Goal: Task Accomplishment & Management: Use online tool/utility

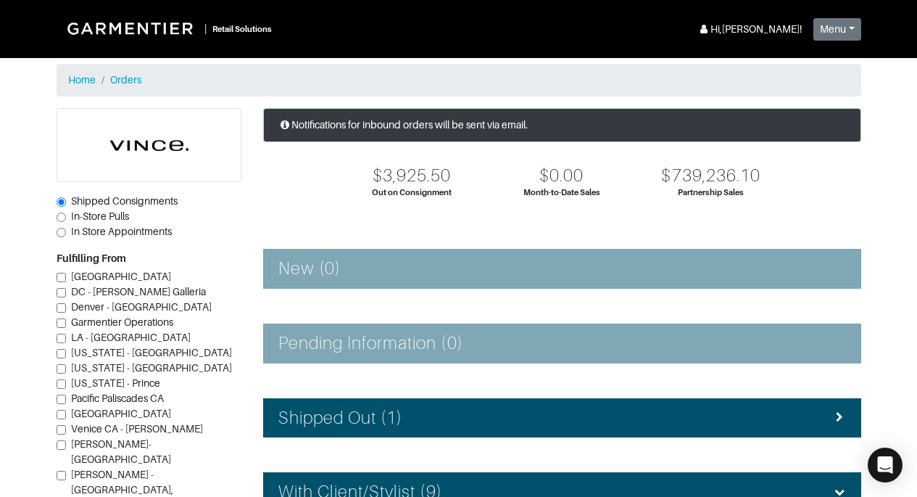
scroll to position [603, 0]
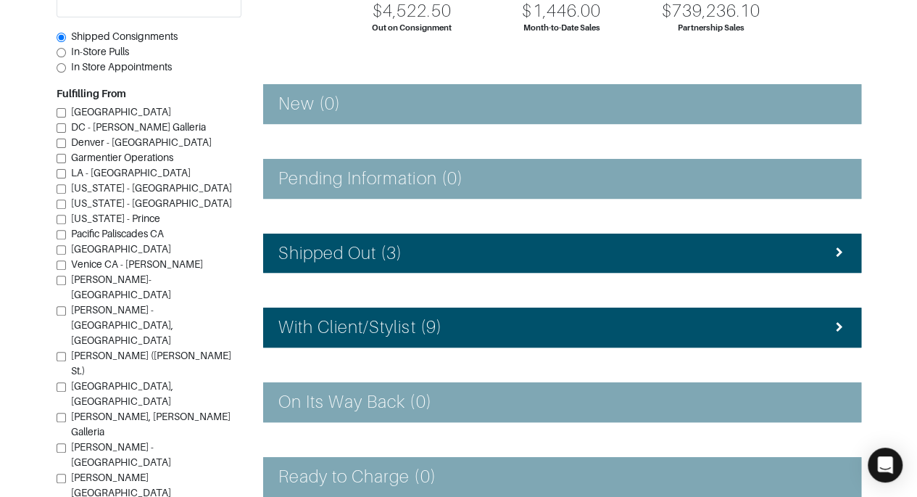
scroll to position [159, 0]
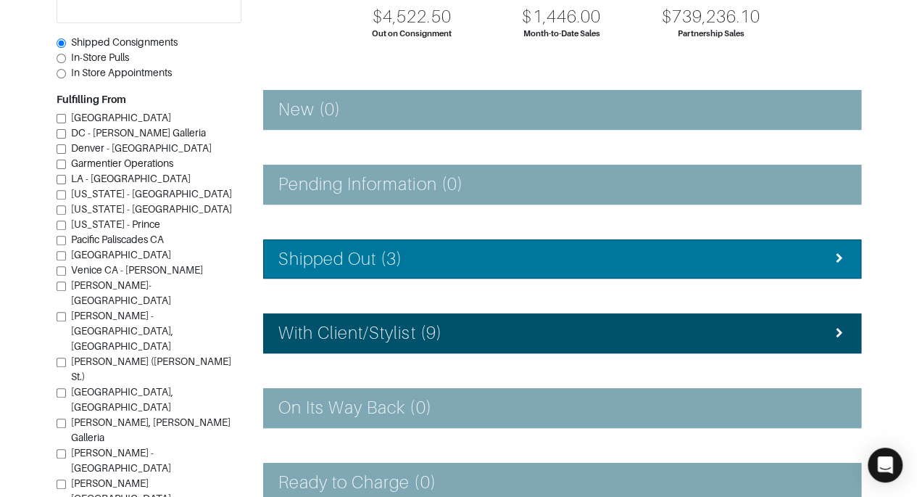
click at [758, 260] on div "Shipped Out (3)" at bounding box center [562, 259] width 568 height 21
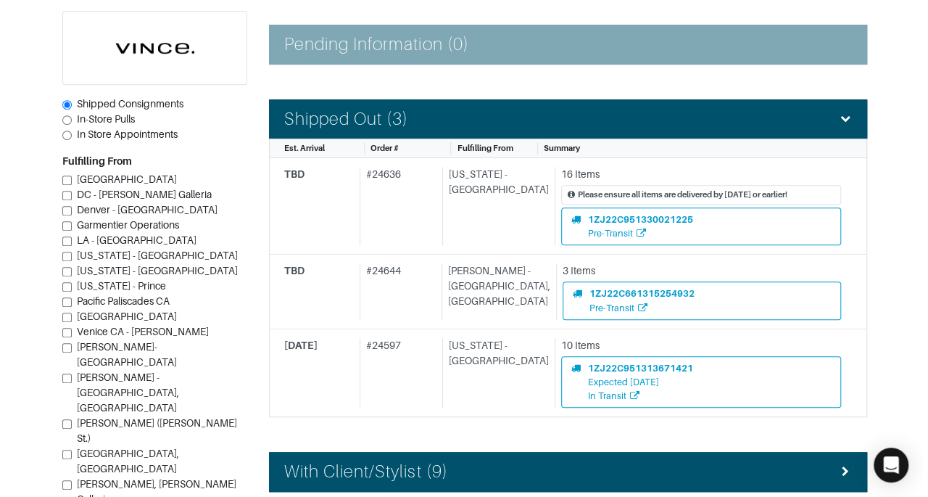
scroll to position [300, 0]
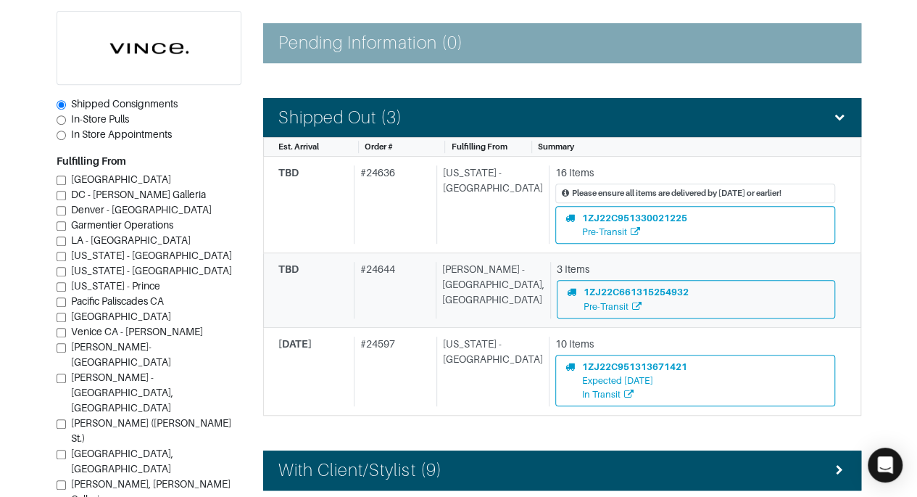
click at [474, 304] on div "[PERSON_NAME] - [GEOGRAPHIC_DATA], [GEOGRAPHIC_DATA]" at bounding box center [490, 290] width 109 height 56
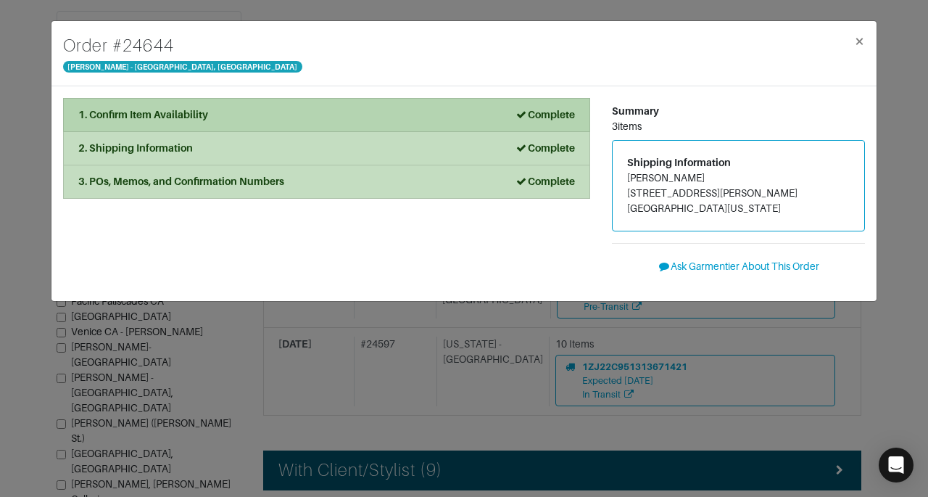
click at [556, 104] on li "1. Confirm Item Availability Complete" at bounding box center [326, 115] width 527 height 34
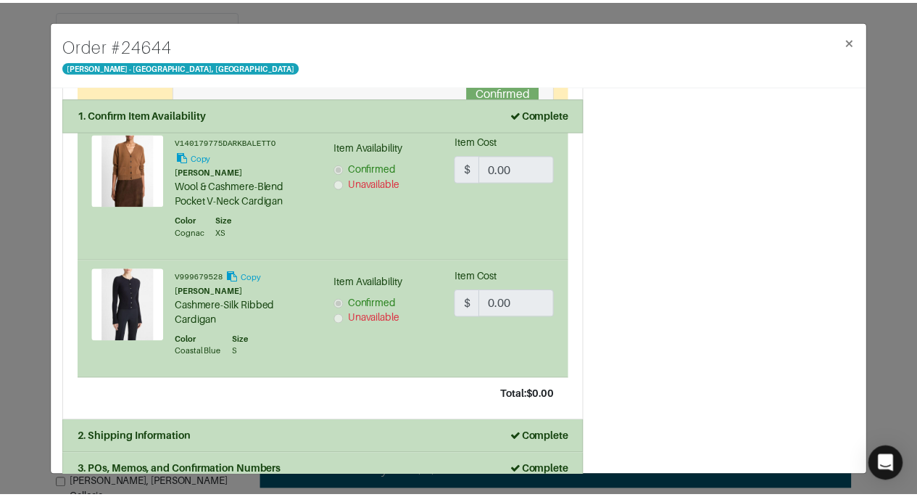
scroll to position [295, 0]
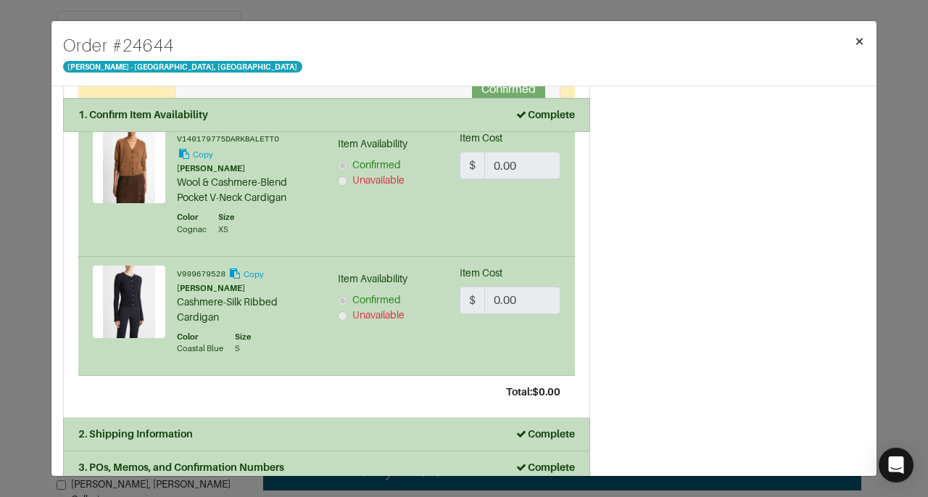
click at [859, 41] on span "×" at bounding box center [859, 41] width 11 height 20
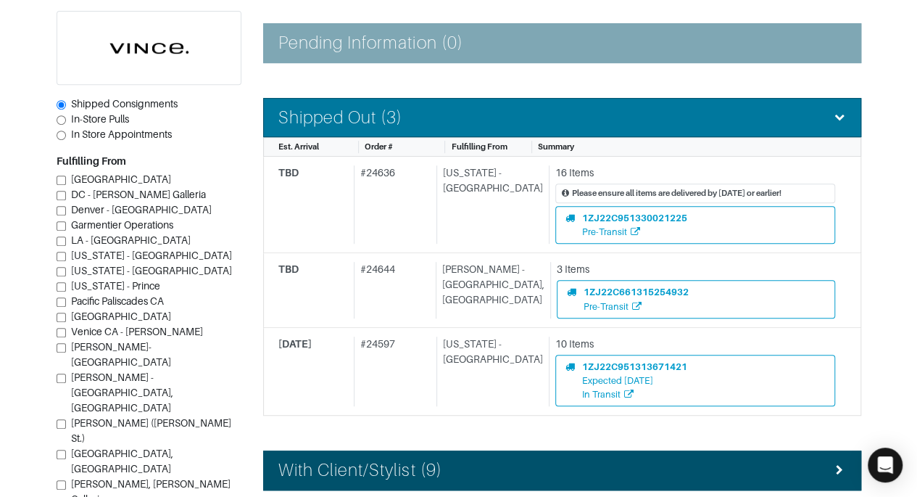
click at [838, 126] on li "Shipped Out (3)" at bounding box center [562, 118] width 598 height 40
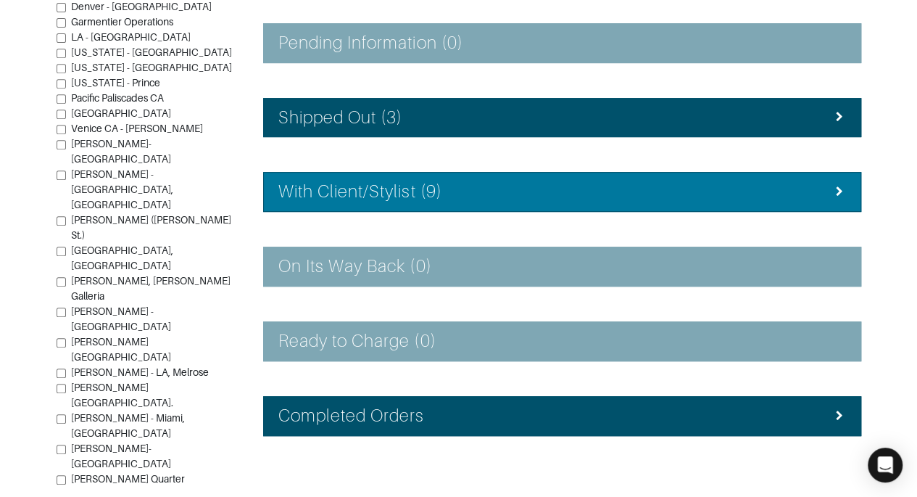
click at [779, 172] on li "With Client/Stylist (9)" at bounding box center [562, 192] width 598 height 40
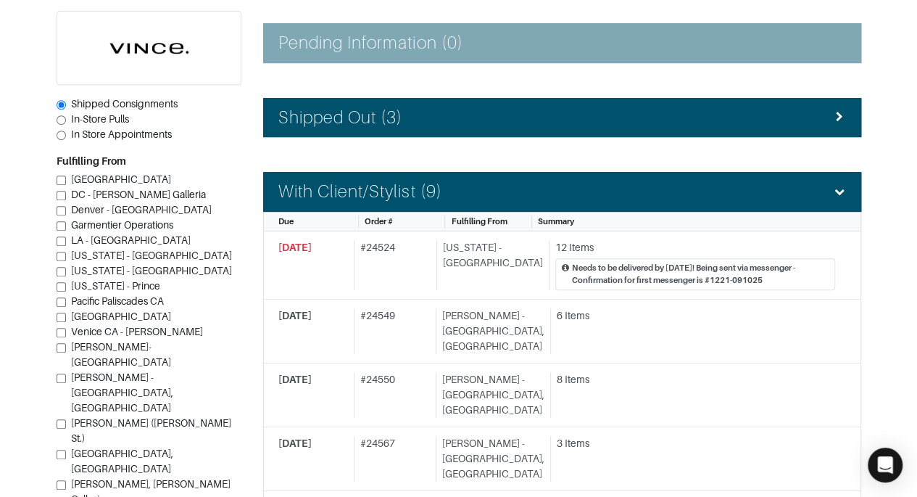
click at [872, 320] on section "| Retail Solutions Hi, [PERSON_NAME] ! Menu Home Logout Home Orders Shipped Con…" at bounding box center [458, 380] width 917 height 1360
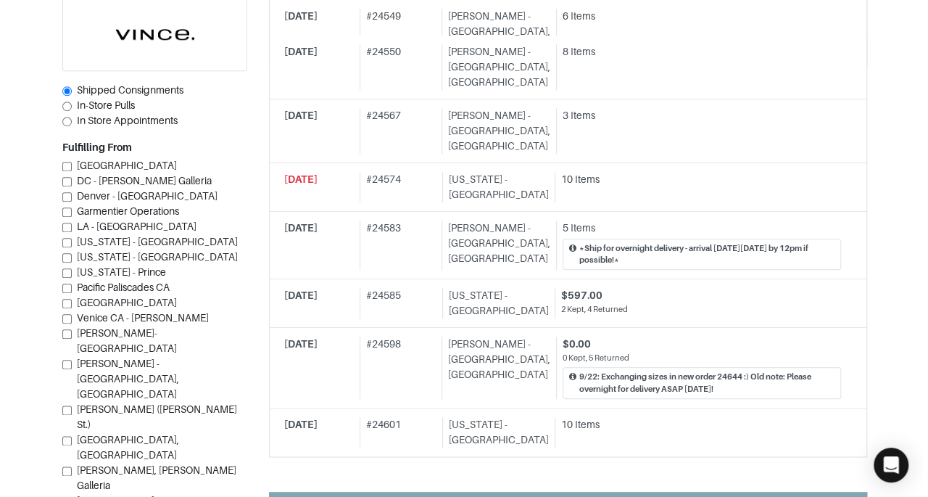
scroll to position [646, 0]
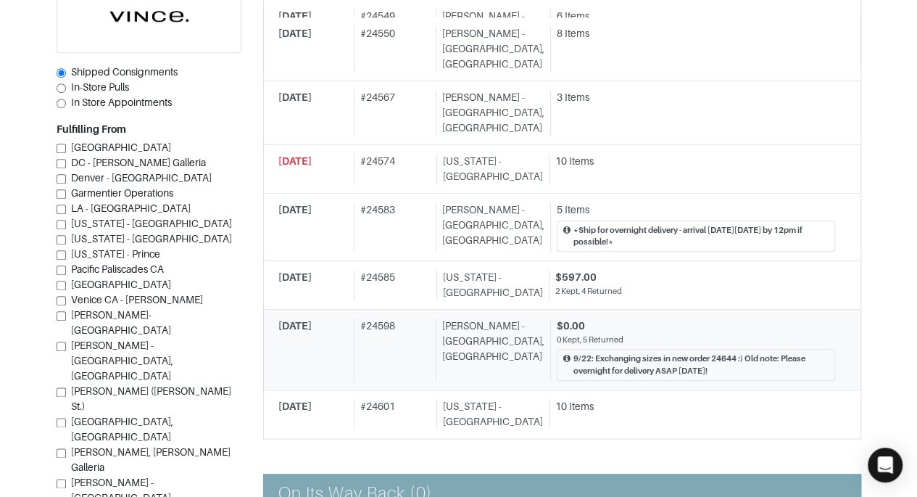
click at [833, 334] on div "0 Kept, 5 Returned" at bounding box center [696, 340] width 278 height 12
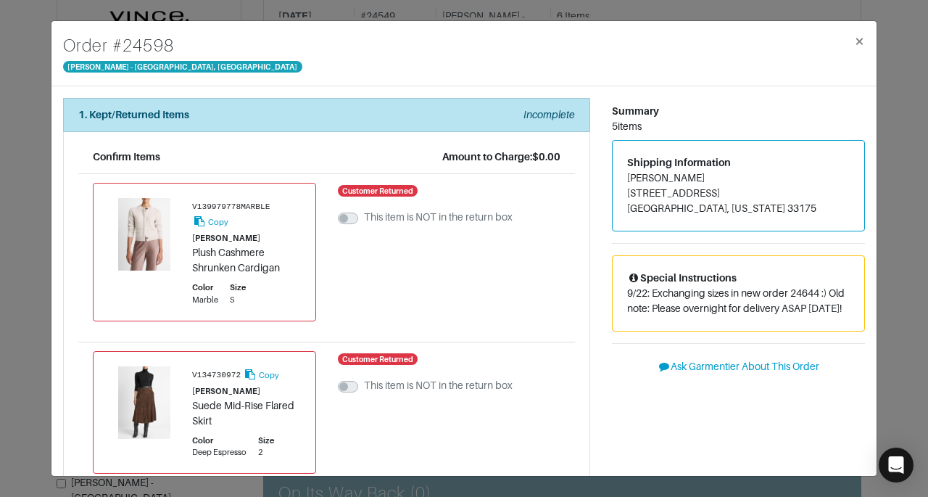
click at [738, 295] on p "9/22: Exchanging sizes in new order 24644 :) Old note: Please overnight for del…" at bounding box center [738, 301] width 223 height 30
drag, startPoint x: 621, startPoint y: 181, endPoint x: 696, endPoint y: 182, distance: 75.4
click at [696, 182] on address "[PERSON_NAME] [STREET_ADDRESS][US_STATE]" at bounding box center [738, 193] width 223 height 46
copy address "[PERSON_NAME]"
drag, startPoint x: 622, startPoint y: 191, endPoint x: 742, endPoint y: 190, distance: 120.4
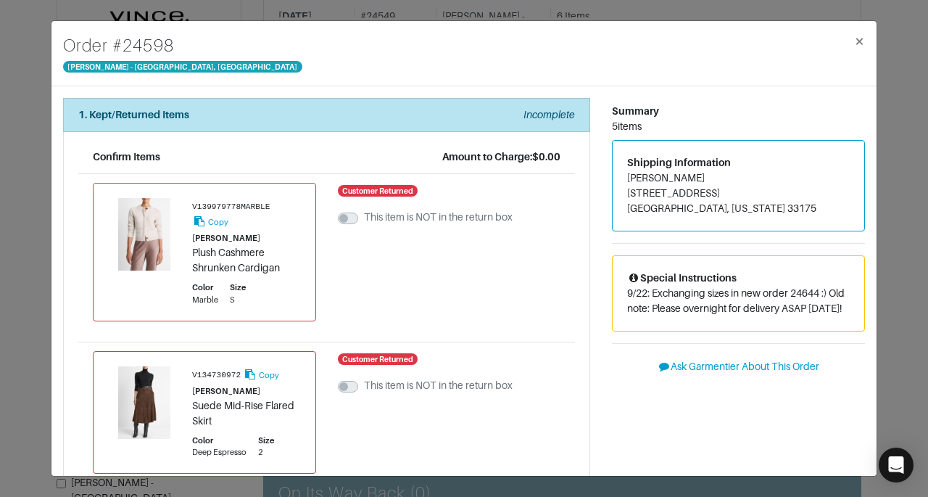
click at [742, 190] on address "[PERSON_NAME] [STREET_ADDRESS][US_STATE]" at bounding box center [738, 193] width 223 height 46
copy address "[STREET_ADDRESS]"
drag, startPoint x: 688, startPoint y: 204, endPoint x: 721, endPoint y: 208, distance: 32.8
click at [721, 208] on address "[PERSON_NAME] [STREET_ADDRESS][US_STATE]" at bounding box center [738, 193] width 223 height 46
copy address "33175"
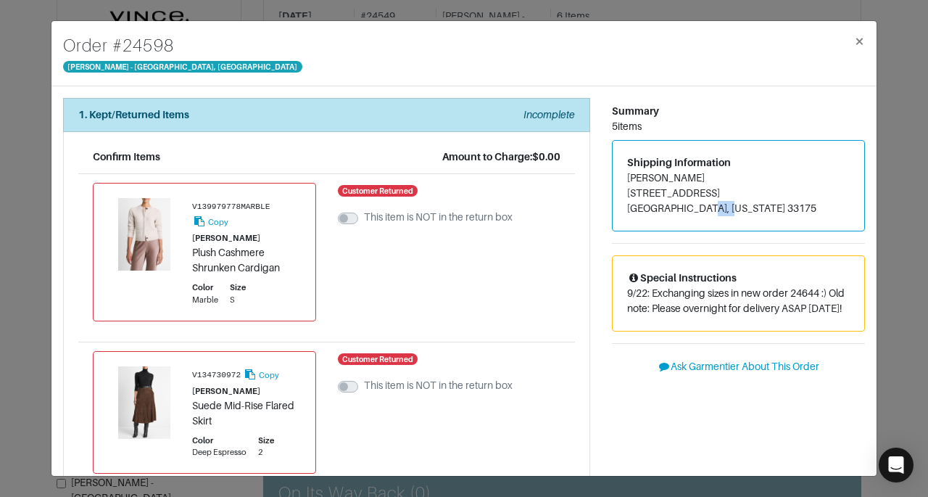
drag, startPoint x: 620, startPoint y: 175, endPoint x: 703, endPoint y: 171, distance: 82.8
click at [703, 171] on address "[PERSON_NAME] [STREET_ADDRESS][US_STATE]" at bounding box center [738, 193] width 223 height 46
copy address "[PERSON_NAME]"
drag, startPoint x: 621, startPoint y: 194, endPoint x: 732, endPoint y: 194, distance: 110.9
click at [732, 194] on address "[PERSON_NAME] [STREET_ADDRESS][US_STATE]" at bounding box center [738, 193] width 223 height 46
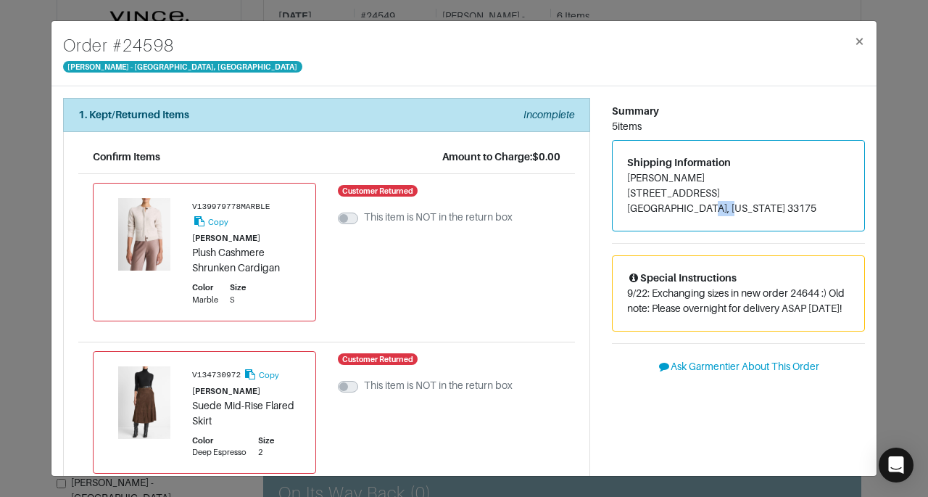
copy address "[STREET_ADDRESS]"
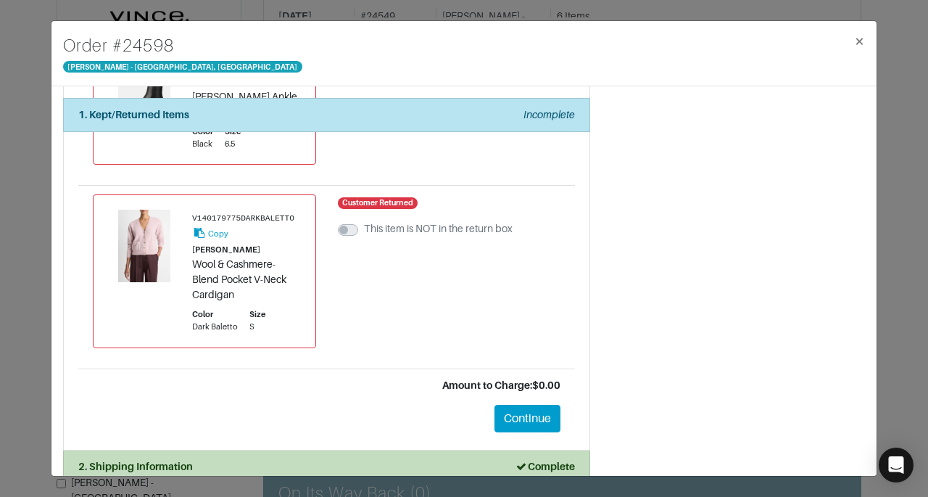
scroll to position [644, 0]
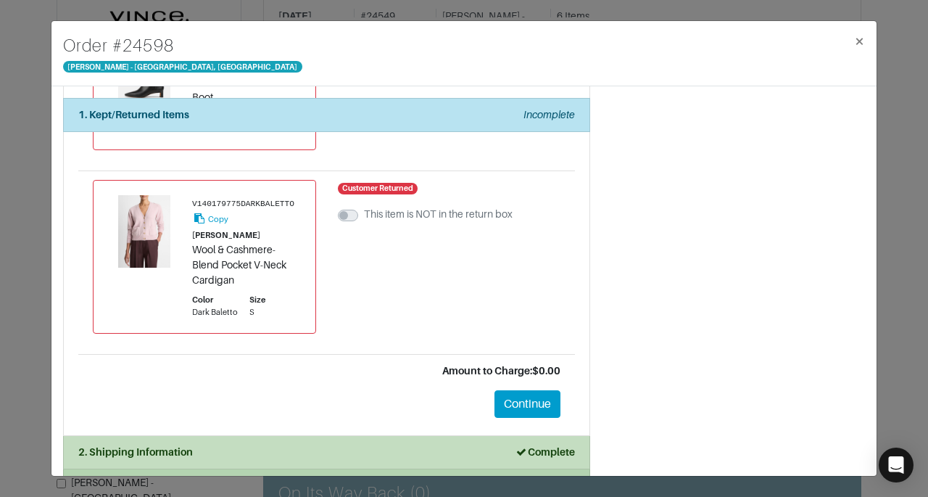
click at [460, 469] on li "3. POs, Memos, and Confirmation Numbers Complete" at bounding box center [326, 485] width 527 height 33
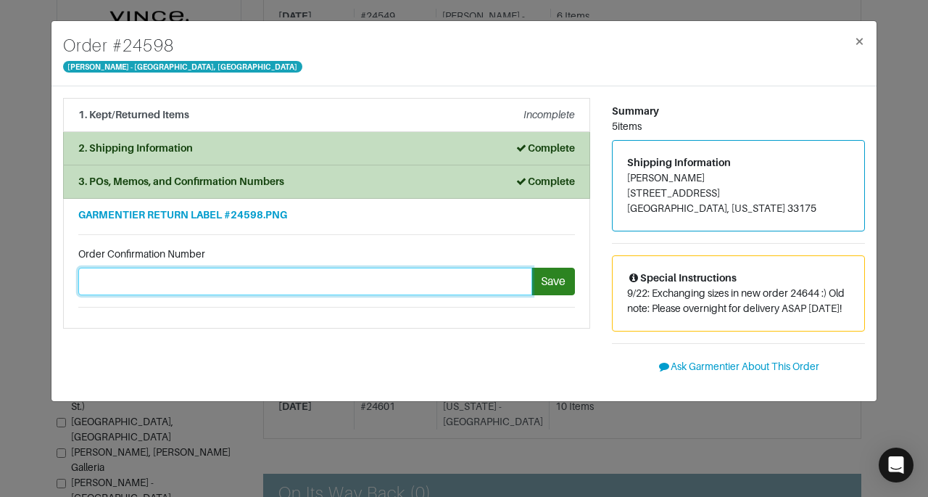
click at [347, 285] on input "text" at bounding box center [305, 282] width 454 height 28
